Goal: Book appointment/travel/reservation

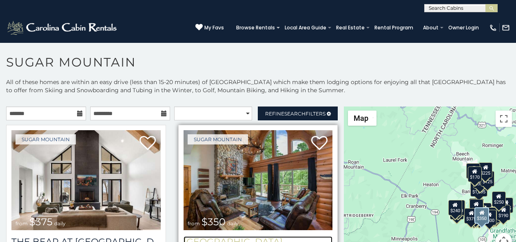
click at [208, 240] on h3 "Grouse Moor Lodge" at bounding box center [257, 241] width 149 height 11
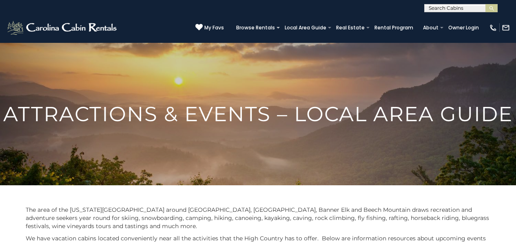
click at [399, 240] on p "We have vacation cabins located conveniently near all the activities that the H…" at bounding box center [258, 242] width 465 height 16
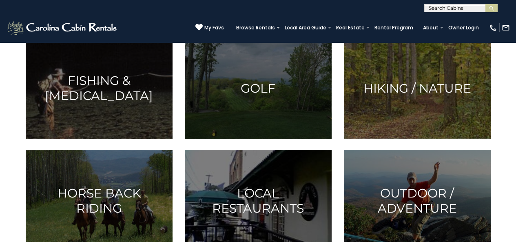
scroll to position [671, 0]
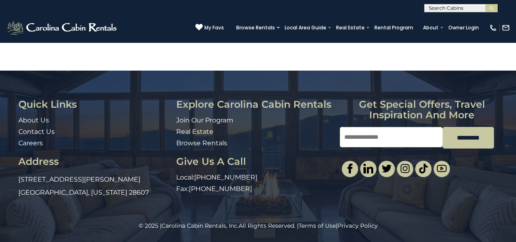
click at [353, 240] on div "© 2025 | Carolina Cabin Rentals, Inc. All Rights Reserved. | Terms of Use | Pri…" at bounding box center [258, 231] width 516 height 20
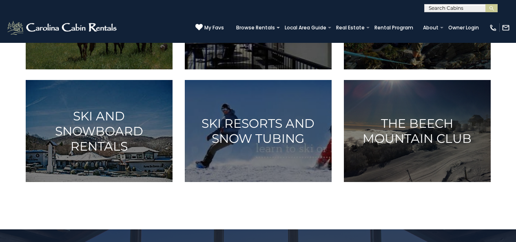
scroll to position [605, 0]
